Goal: Task Accomplishment & Management: Use online tool/utility

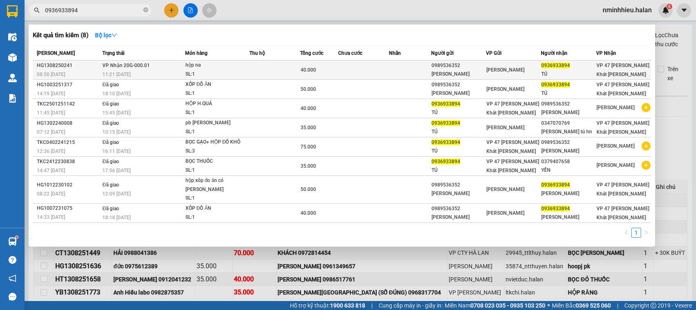
type input "0936933894"
click at [233, 72] on div "SL: 1" at bounding box center [215, 74] width 61 height 9
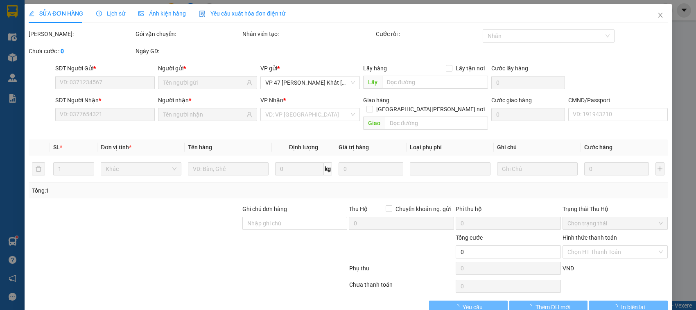
type input "0989536352"
type input "[PERSON_NAME]"
type input "0936933894"
type input "TÚ"
type input "40.000"
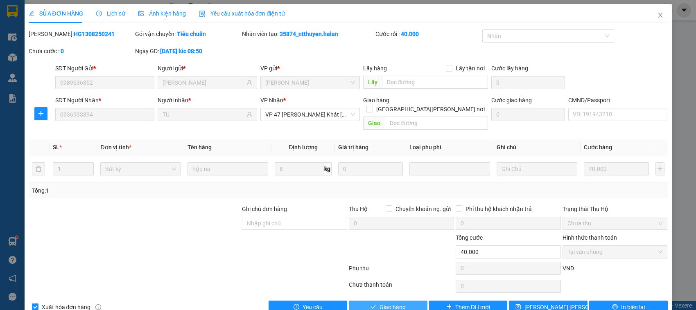
click at [402, 301] on button "Giao hàng" at bounding box center [388, 307] width 79 height 13
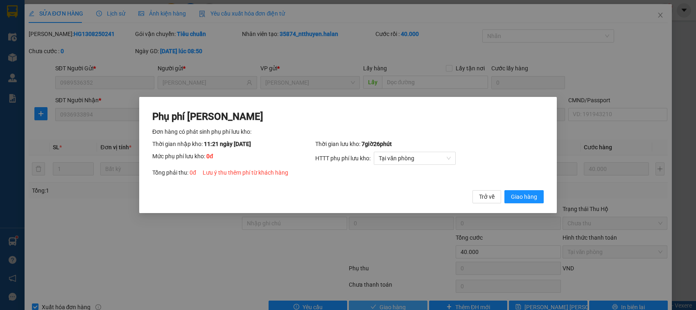
click at [504, 190] on button "Giao hàng" at bounding box center [523, 196] width 39 height 13
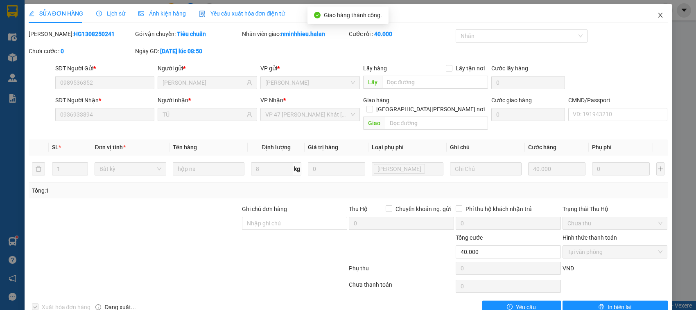
click at [651, 7] on span "Close" at bounding box center [660, 15] width 23 height 23
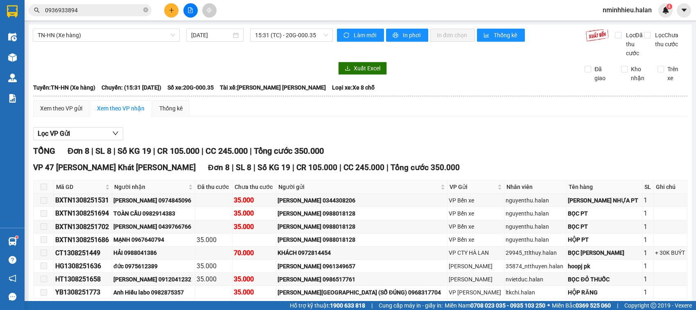
click at [117, 11] on input "0936933894" at bounding box center [93, 10] width 97 height 9
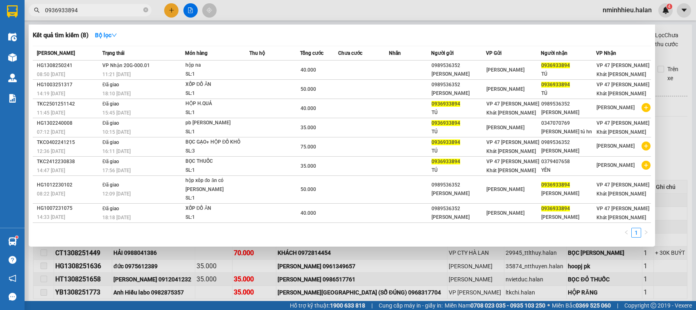
click at [117, 11] on input "0936933894" at bounding box center [93, 10] width 97 height 9
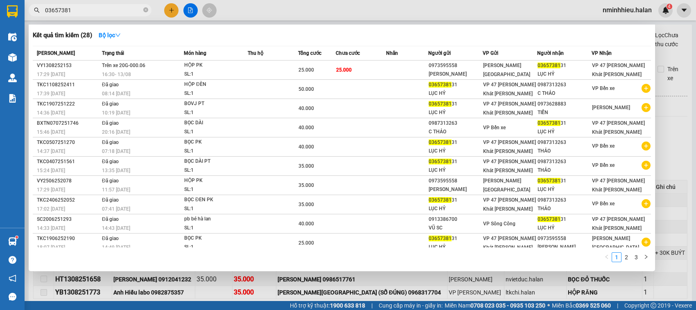
type input "03657381"
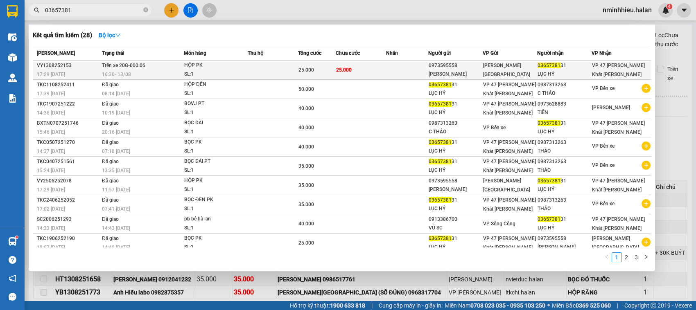
click at [379, 70] on td "25.000" at bounding box center [361, 70] width 50 height 19
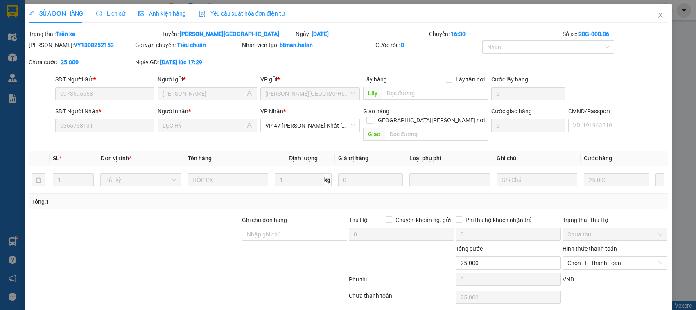
type input "0973595558"
type input "[PERSON_NAME]"
type input "0365738131"
type input "LỤC HỶ"
type input "25.000"
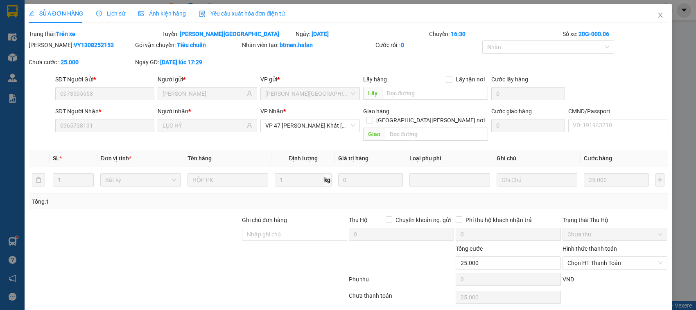
type input "25.000"
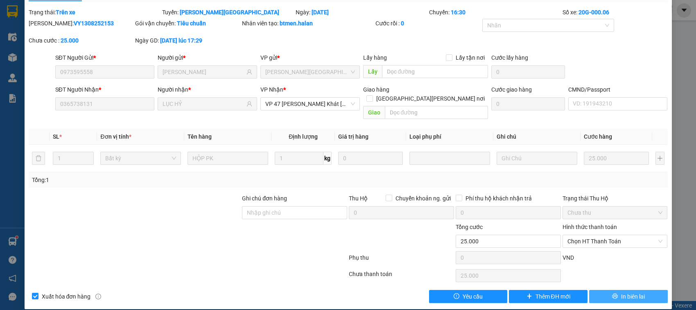
click at [622, 292] on span "In biên lai" at bounding box center [633, 296] width 24 height 9
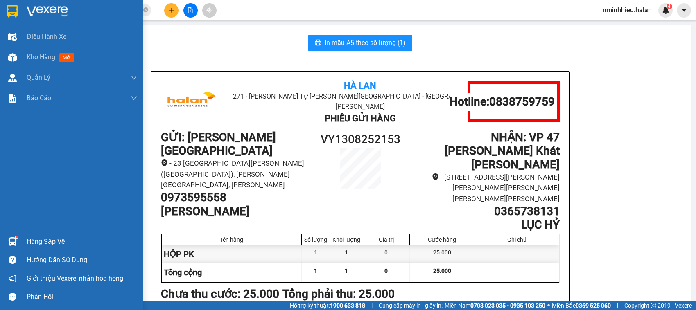
drag, startPoint x: 14, startPoint y: 56, endPoint x: 0, endPoint y: 5, distance: 52.7
click at [14, 55] on img at bounding box center [12, 57] width 9 height 9
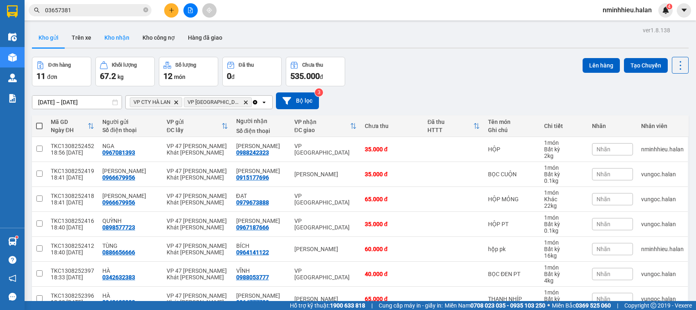
click at [113, 36] on button "Kho nhận" at bounding box center [117, 38] width 38 height 20
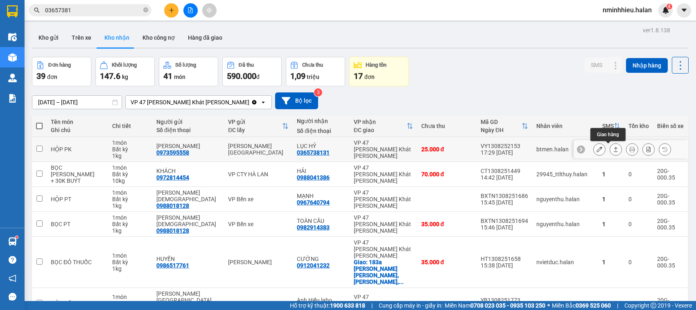
click at [596, 150] on icon at bounding box center [599, 150] width 6 height 6
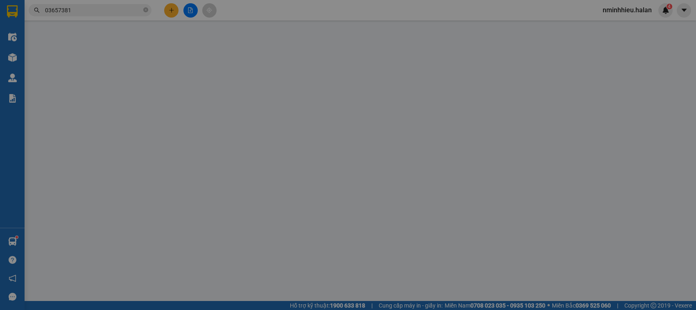
type input "0973595558"
type input "[PERSON_NAME]"
type input "0365738131"
type input "LỤC HỶ"
type input "25.000"
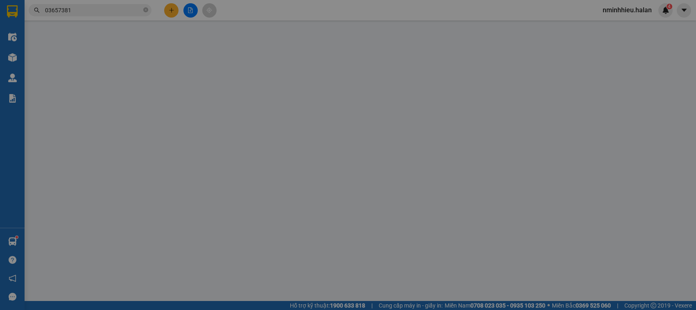
type input "25.000"
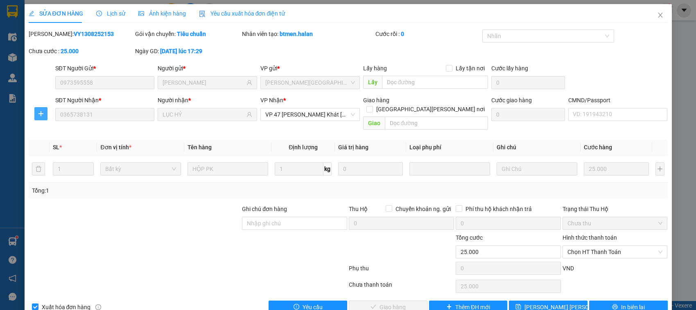
click at [41, 117] on icon "plus" at bounding box center [41, 114] width 7 height 7
click at [54, 128] on span "Chuyển kho" at bounding box center [56, 130] width 34 height 9
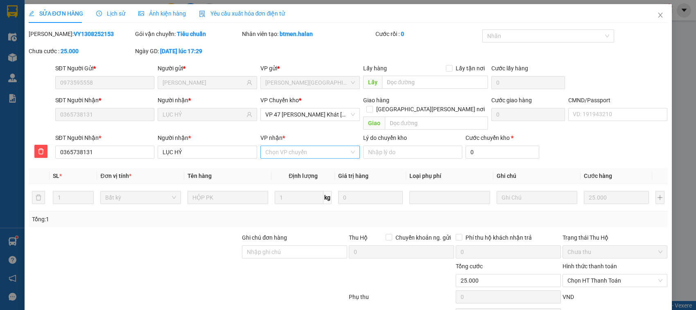
click at [267, 146] on input "VP nhận *" at bounding box center [307, 152] width 84 height 12
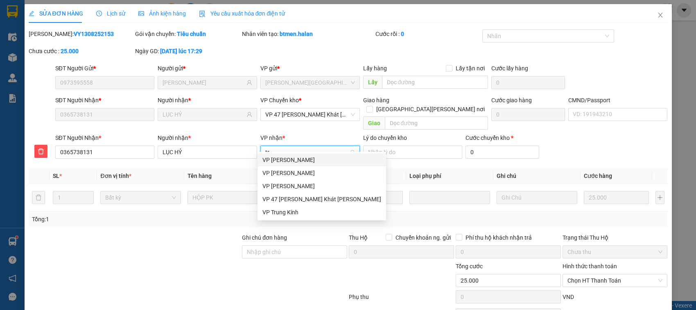
type input "tru"
click at [292, 170] on div "VP Trung Kính" at bounding box center [306, 173] width 88 height 9
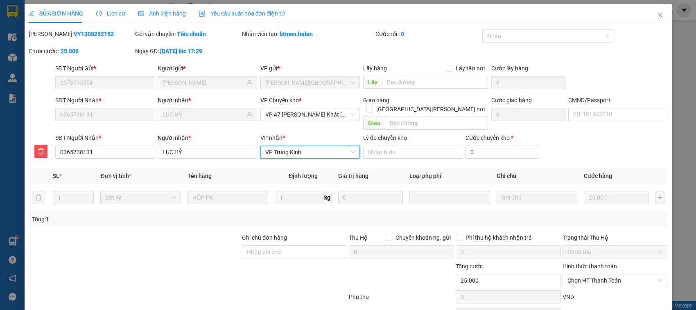
scroll to position [40, 0]
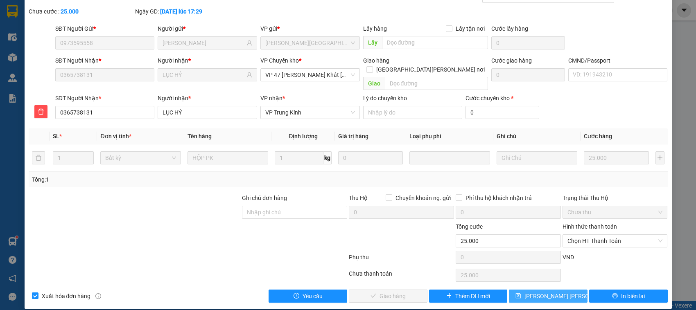
click at [557, 292] on span "[PERSON_NAME] [PERSON_NAME]" at bounding box center [568, 296] width 89 height 9
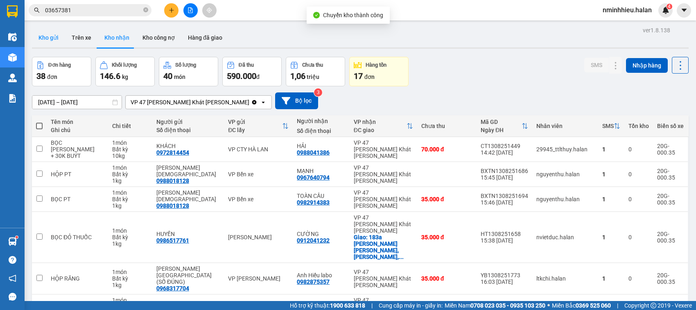
click at [38, 32] on button "Kho gửi" at bounding box center [48, 38] width 33 height 20
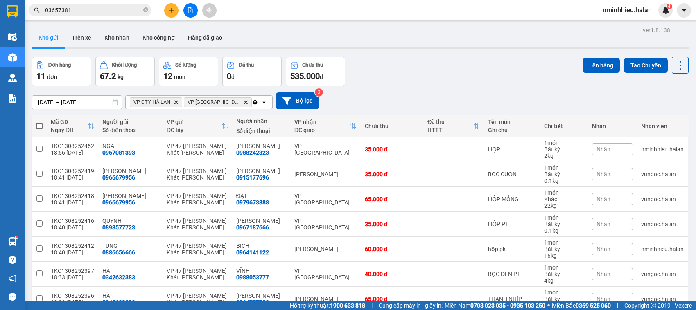
click at [256, 106] on div "Clear all open" at bounding box center [262, 102] width 20 height 13
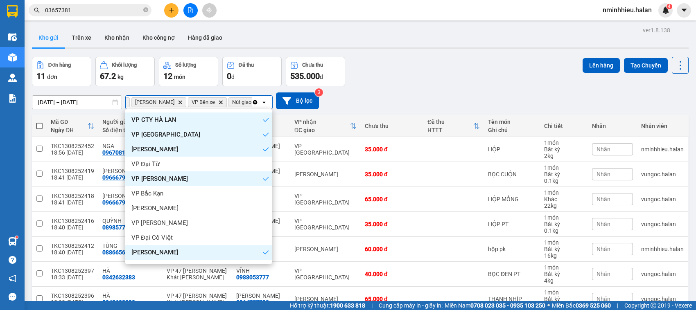
click at [255, 105] on icon "Clear all" at bounding box center [255, 102] width 7 height 7
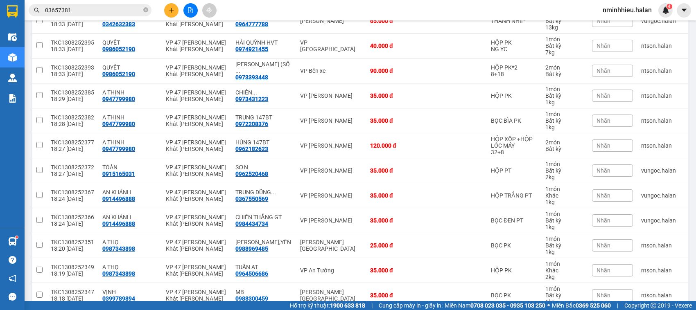
scroll to position [0, 0]
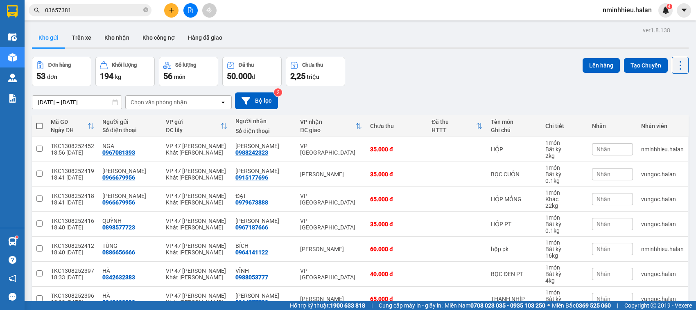
click at [163, 105] on div "Chọn văn phòng nhận" at bounding box center [159, 102] width 56 height 8
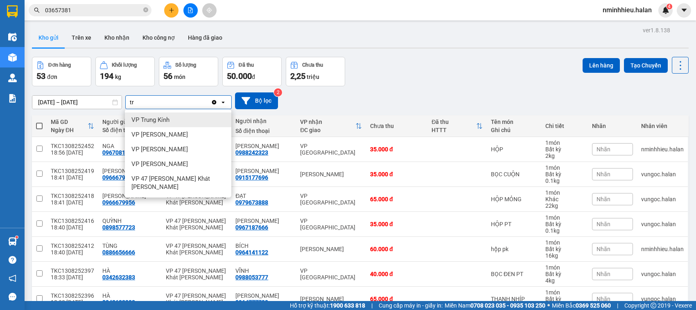
type input "tr"
click at [169, 116] on span "VP Trung Kính" at bounding box center [150, 120] width 38 height 8
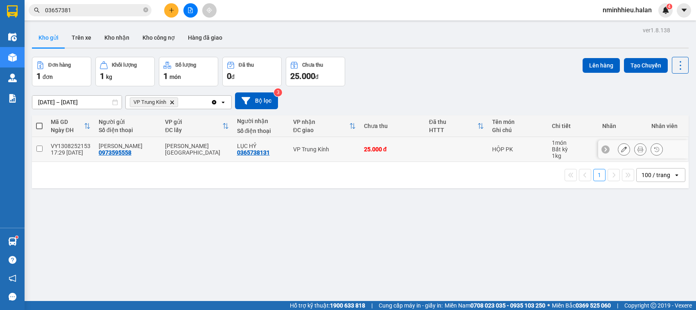
click at [291, 141] on td "VP Trung Kính" at bounding box center [324, 149] width 71 height 25
checkbox input "true"
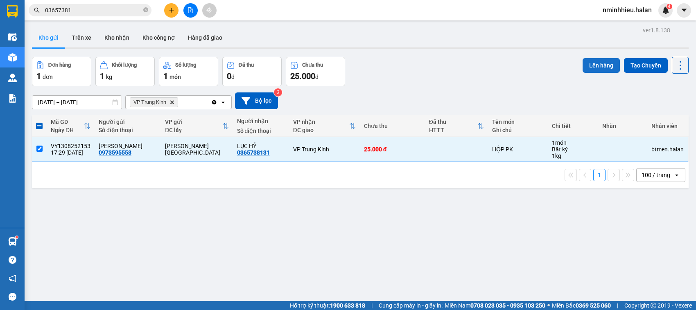
click at [587, 66] on button "Lên hàng" at bounding box center [601, 65] width 37 height 15
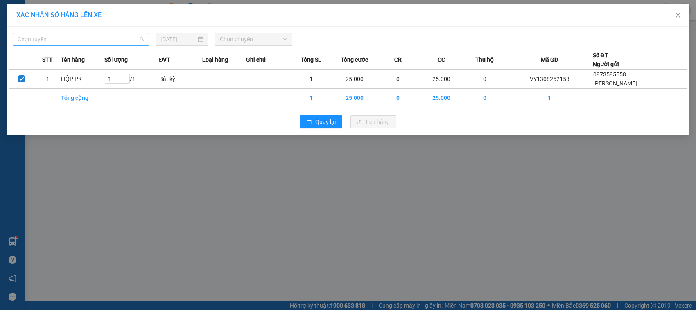
click at [104, 39] on span "Chọn tuyến" at bounding box center [81, 39] width 127 height 12
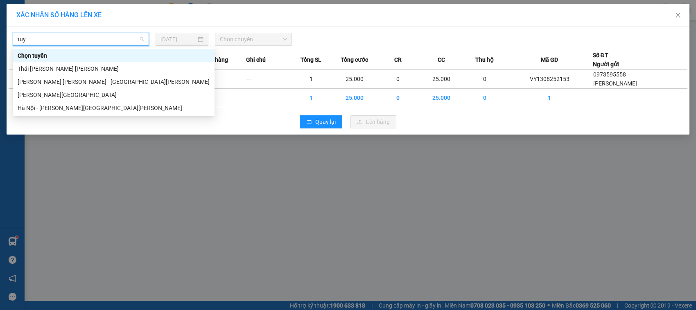
type input "tuyê"
click at [71, 93] on div "[PERSON_NAME][GEOGRAPHIC_DATA]" at bounding box center [114, 94] width 192 height 9
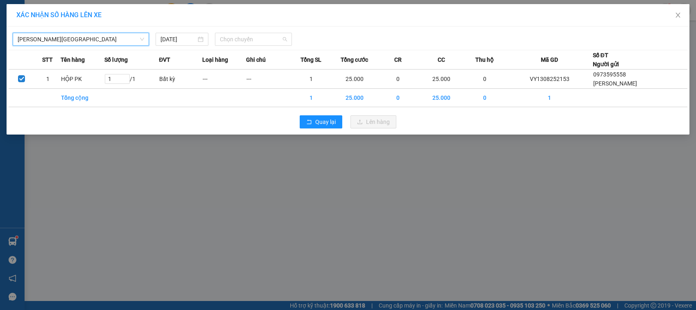
drag, startPoint x: 228, startPoint y: 42, endPoint x: 222, endPoint y: 47, distance: 8.2
click at [229, 42] on span "Chọn chuyến" at bounding box center [253, 39] width 67 height 12
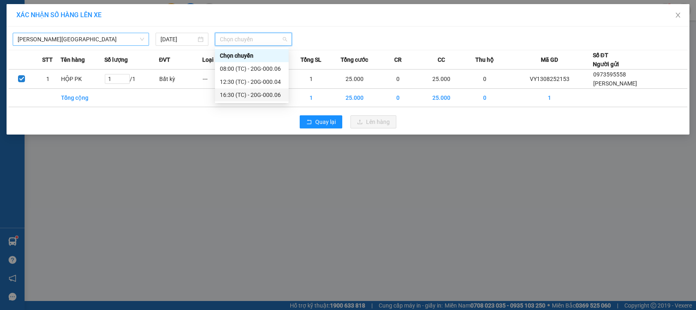
click at [246, 89] on div "16:30 (TC) - 20G-000.06" at bounding box center [252, 94] width 74 height 13
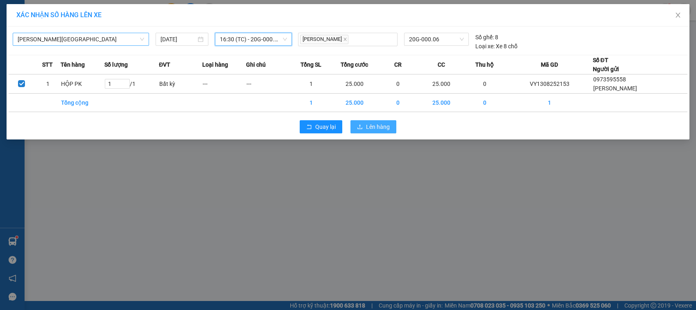
click at [361, 123] on button "Lên hàng" at bounding box center [373, 126] width 46 height 13
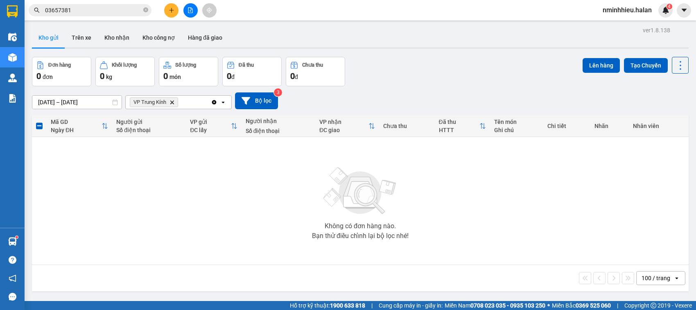
click at [173, 103] on icon "VP Trung Kính, close by backspace" at bounding box center [172, 102] width 4 height 4
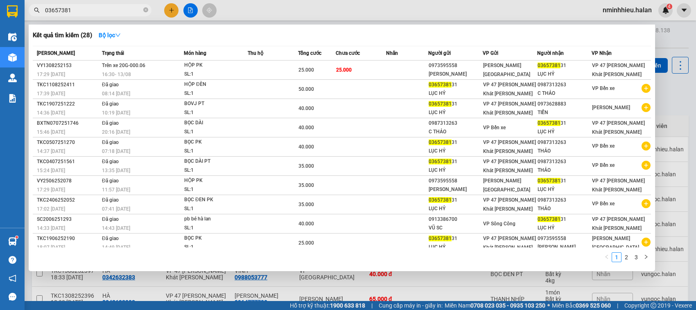
click at [93, 13] on input "03657381" at bounding box center [93, 10] width 97 height 9
click at [146, 9] on icon "close-circle" at bounding box center [145, 9] width 5 height 5
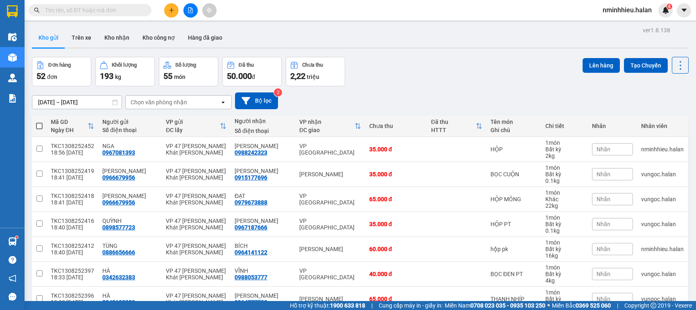
click at [122, 14] on input "text" at bounding box center [93, 10] width 97 height 9
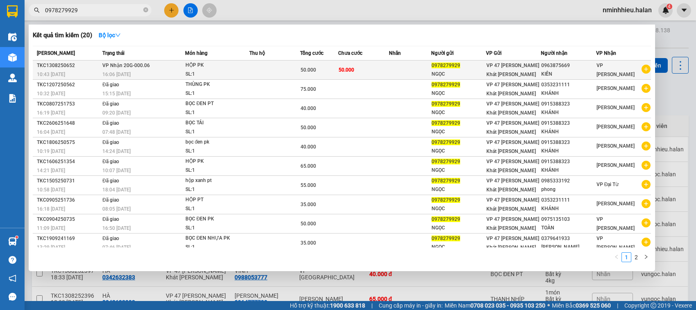
type input "0978279929"
click at [293, 66] on td at bounding box center [274, 70] width 51 height 19
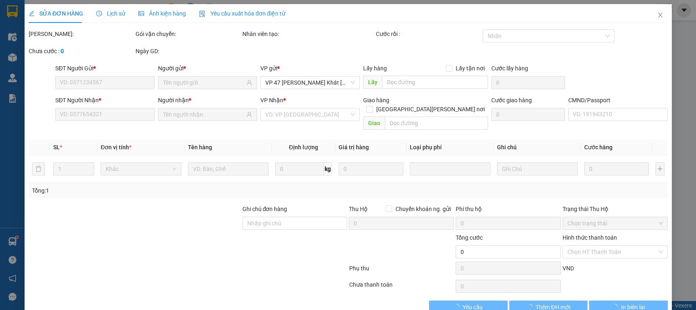
type input "0978279929"
type input "0963875669"
type input "50.000"
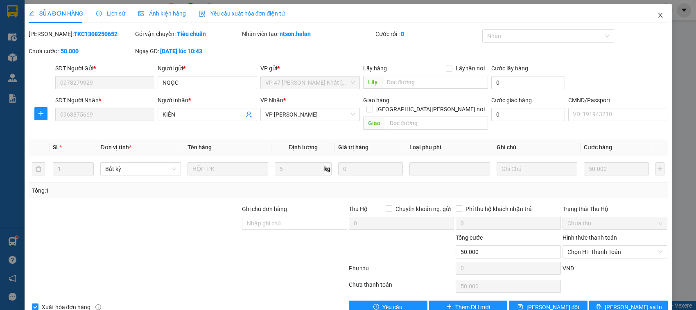
click at [650, 20] on span "Close" at bounding box center [660, 15] width 23 height 23
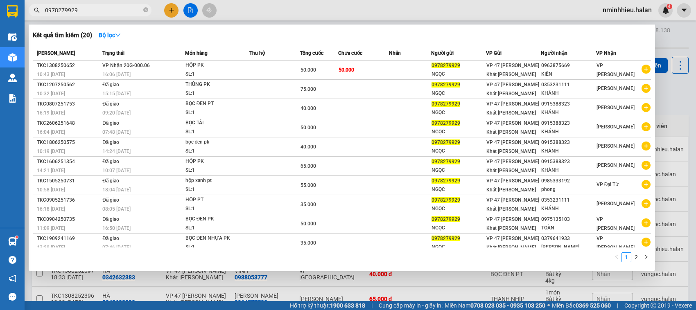
click at [99, 7] on input "0978279929" at bounding box center [93, 10] width 97 height 9
